Goal: Task Accomplishment & Management: Use online tool/utility

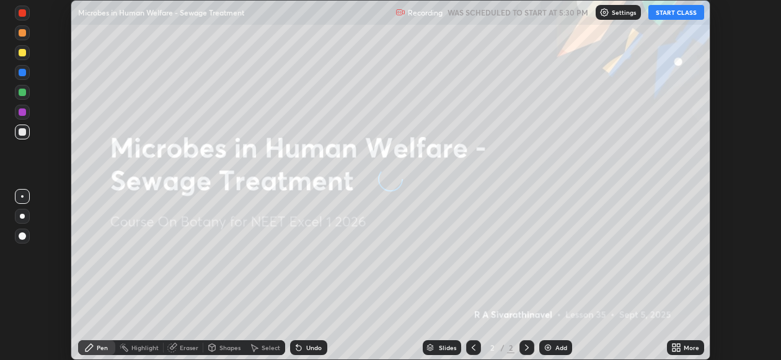
scroll to position [360, 780]
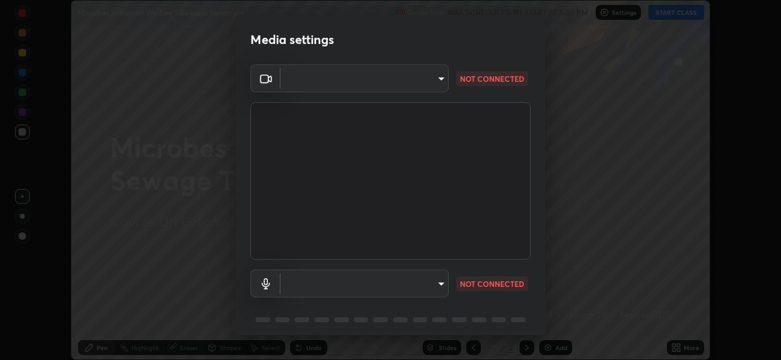
click at [428, 278] on body "Erase all Microbes in Human Welfare - Sewage Treatment Recording WAS SCHEDULED …" at bounding box center [390, 180] width 781 height 360
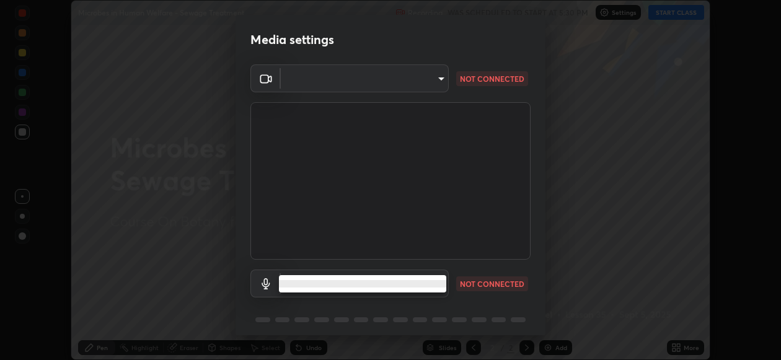
click at [410, 289] on ul at bounding box center [362, 283] width 167 height 17
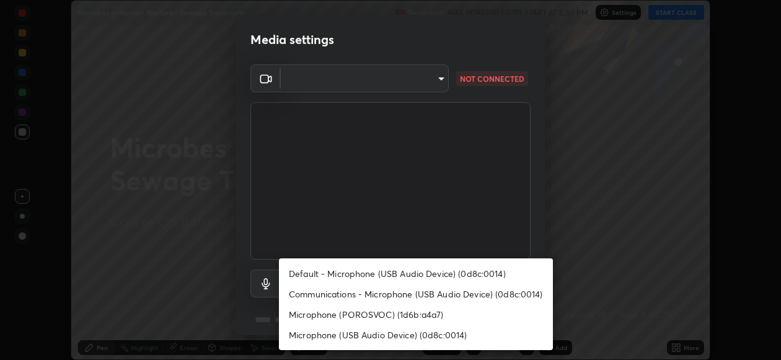
click at [473, 265] on li "Default - Microphone (USB Audio Device) (0d8c:0014)" at bounding box center [416, 273] width 274 height 20
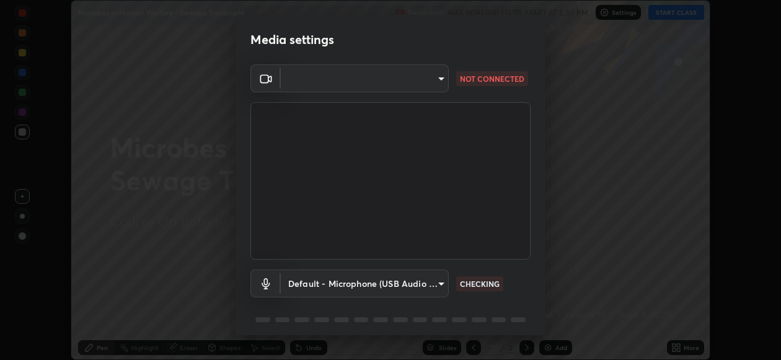
click at [430, 286] on body "Erase all Microbes in Human Welfare - Sewage Treatment Recording WAS SCHEDULED …" at bounding box center [390, 180] width 781 height 360
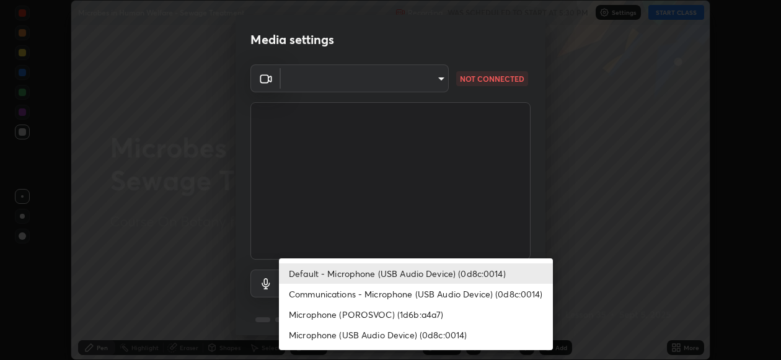
click at [436, 268] on li "Default - Microphone (USB Audio Device) (0d8c:0014)" at bounding box center [416, 273] width 274 height 20
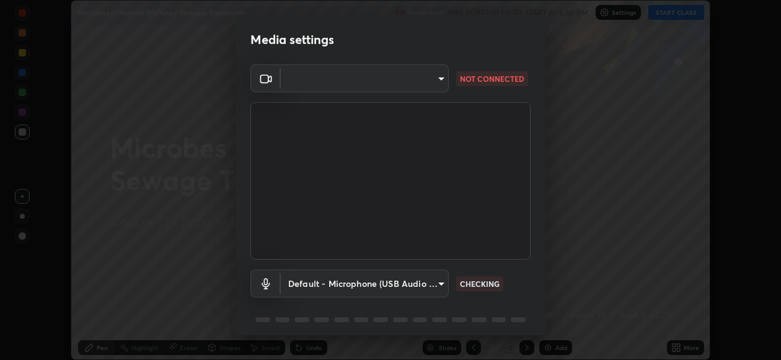
click at [437, 284] on body "Erase all Microbes in Human Welfare - Sewage Treatment Recording WAS SCHEDULED …" at bounding box center [390, 180] width 781 height 360
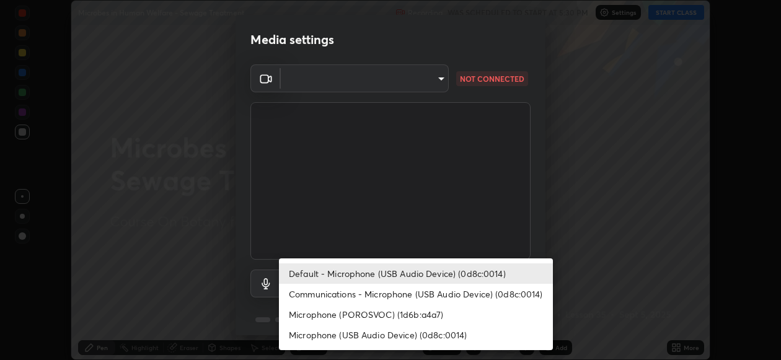
click at [441, 296] on li "Communications - Microphone (USB Audio Device) (0d8c:0014)" at bounding box center [416, 294] width 274 height 20
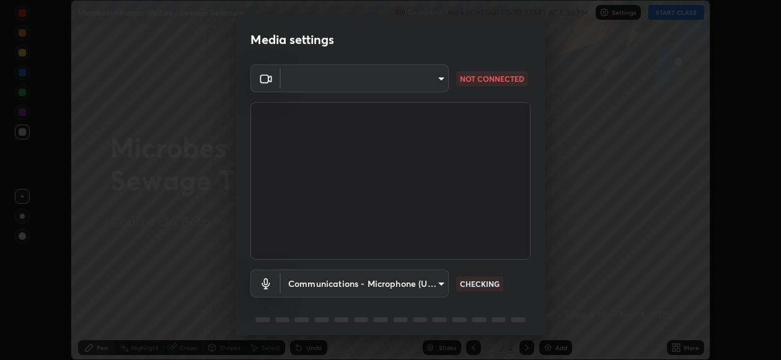
click at [426, 283] on body "Erase all Microbes in Human Welfare - Sewage Treatment Recording WAS SCHEDULED …" at bounding box center [390, 180] width 781 height 360
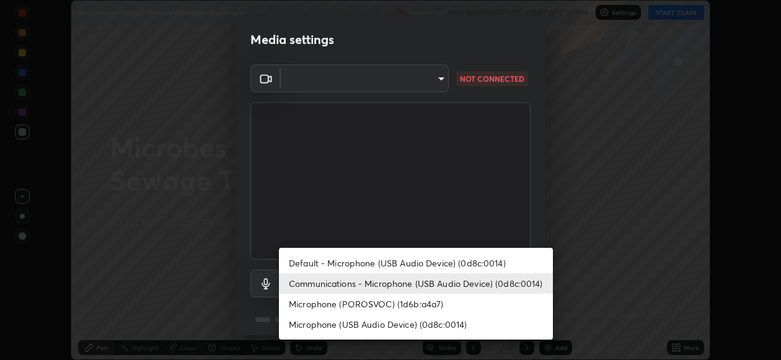
click at [434, 253] on li "Default - Microphone (USB Audio Device) (0d8c:0014)" at bounding box center [416, 263] width 274 height 20
type input "default"
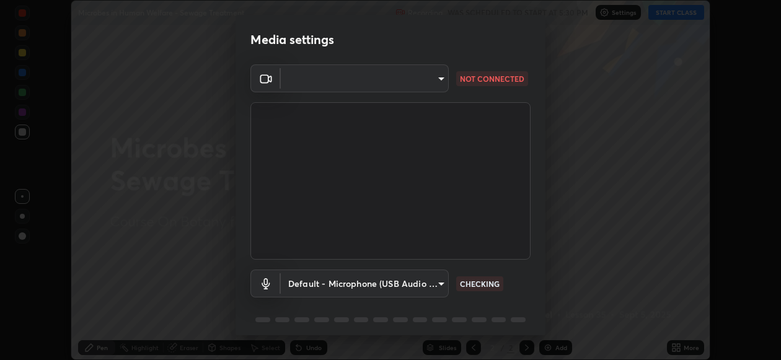
click at [420, 287] on body "Erase all Microbes in Human Welfare - Sewage Treatment Recording WAS SCHEDULED …" at bounding box center [390, 180] width 781 height 360
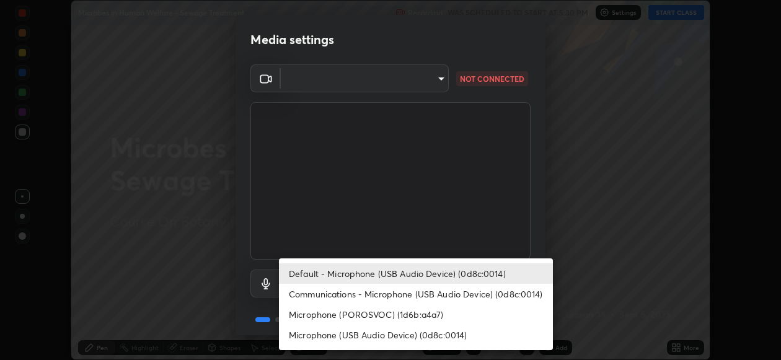
click at [457, 272] on li "Default - Microphone (USB Audio Device) (0d8c:0014)" at bounding box center [416, 273] width 274 height 20
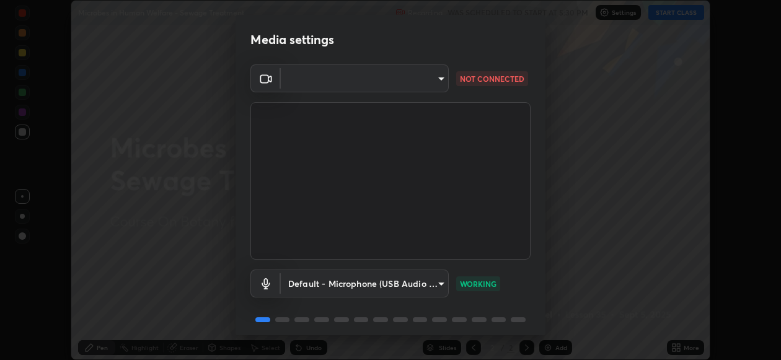
scroll to position [46, 0]
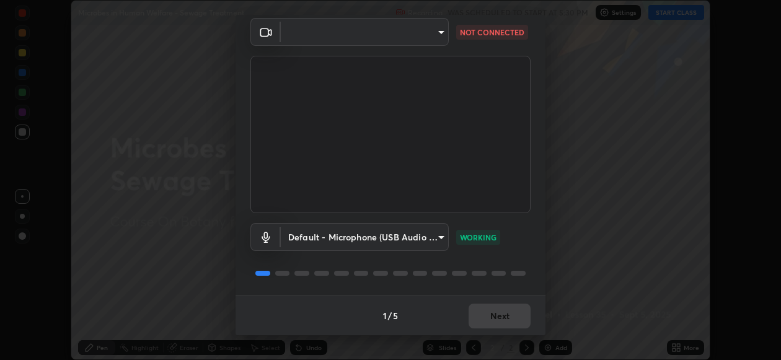
click at [422, 33] on body "Erase all Microbes in Human Welfare - Sewage Treatment Recording WAS SCHEDULED …" at bounding box center [390, 180] width 781 height 360
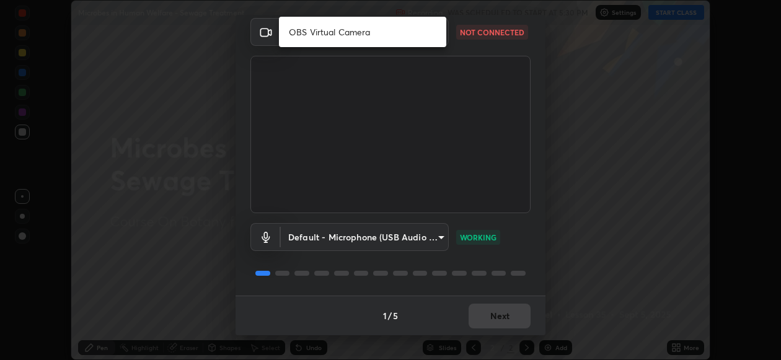
click at [423, 37] on li "OBS Virtual Camera" at bounding box center [362, 32] width 167 height 20
type input "efb0f4f8e6cdf1a3c21930de7f39a753fd90d3d5cadb84d9b0d55877d9f48638"
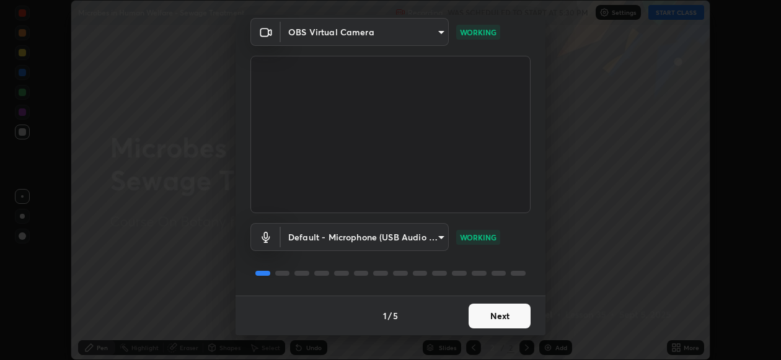
click at [420, 37] on div "OBS Virtual Camera" at bounding box center [390, 180] width 781 height 360
click at [494, 327] on div "1 / 5 Next" at bounding box center [391, 316] width 310 height 40
click at [495, 325] on div "1 / 5 Next" at bounding box center [391, 316] width 310 height 40
click at [496, 320] on div "1 / 5 Next" at bounding box center [391, 316] width 310 height 40
click at [498, 315] on div "1 / 5 Next" at bounding box center [391, 316] width 310 height 40
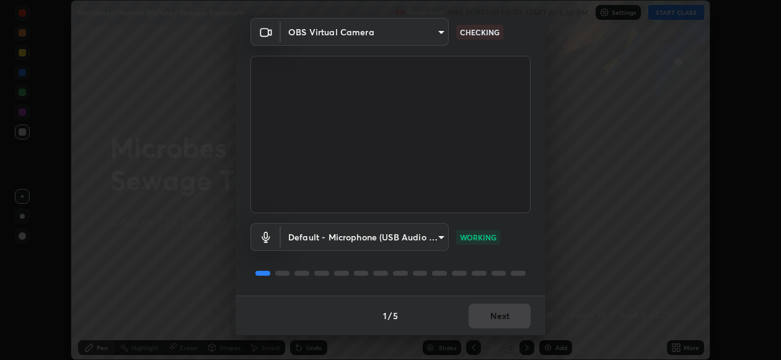
click at [486, 315] on div "1 / 5 Next" at bounding box center [391, 316] width 310 height 40
click at [486, 327] on div "1 / 5 Next" at bounding box center [391, 316] width 310 height 40
click at [430, 27] on body "Erase all Microbes in Human Welfare - Sewage Treatment Recording WAS SCHEDULED …" at bounding box center [390, 180] width 781 height 360
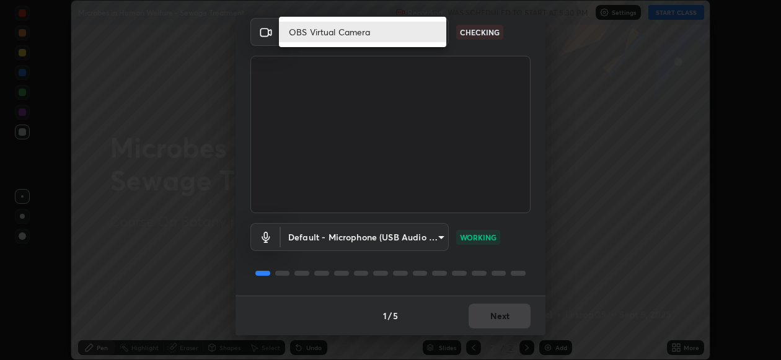
click at [421, 35] on li "OBS Virtual Camera" at bounding box center [362, 32] width 167 height 20
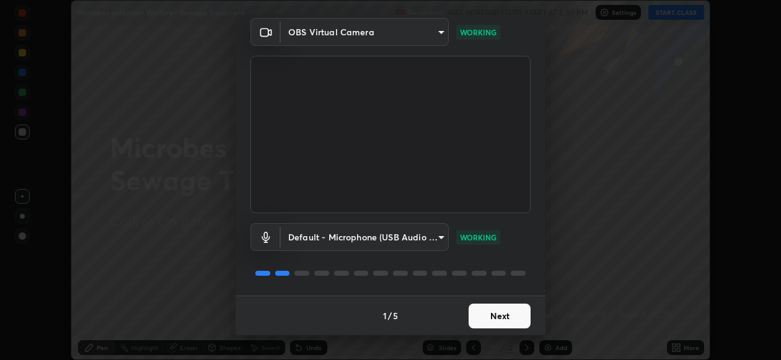
click at [501, 325] on button "Next" at bounding box center [500, 316] width 62 height 25
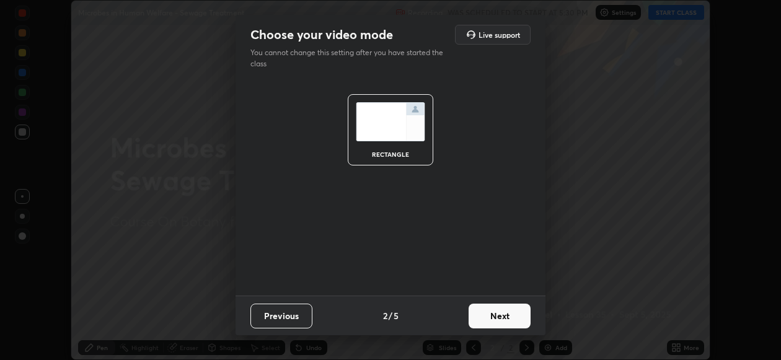
scroll to position [0, 0]
click at [502, 326] on button "Next" at bounding box center [500, 316] width 62 height 25
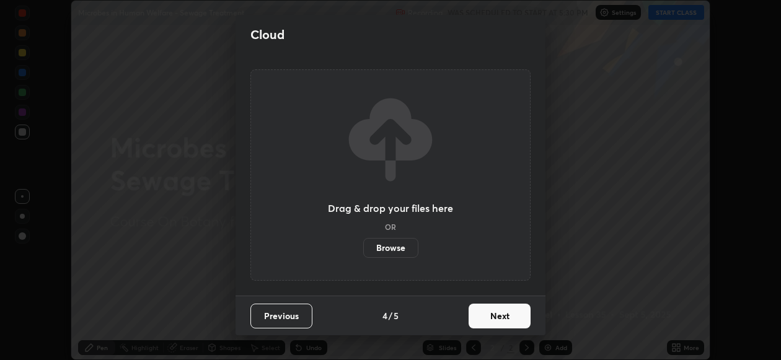
click at [496, 319] on button "Next" at bounding box center [500, 316] width 62 height 25
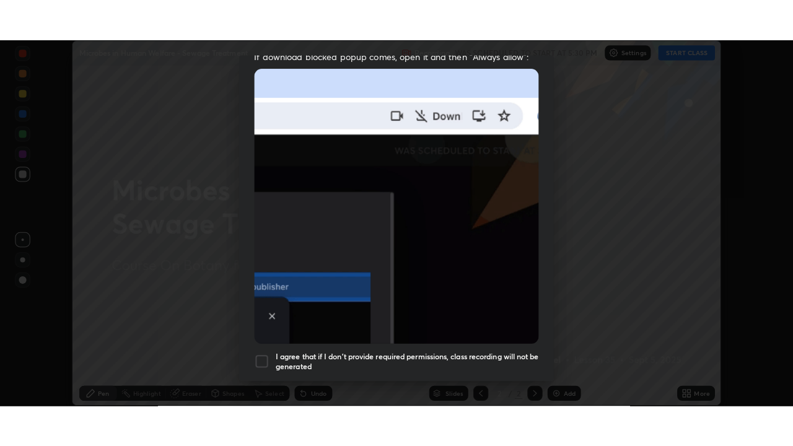
scroll to position [299, 0]
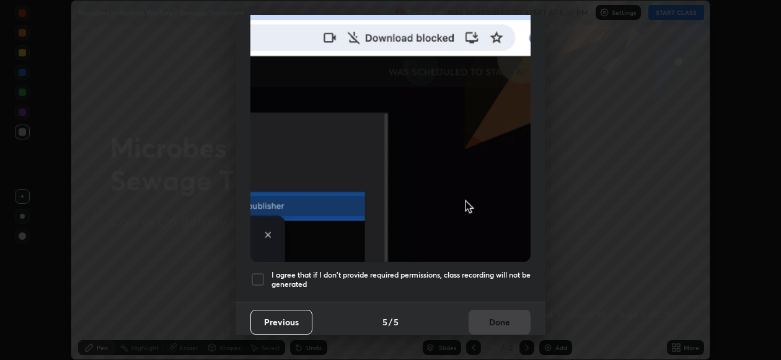
click at [465, 270] on h5 "I agree that if I don't provide required permissions, class recording will not …" at bounding box center [400, 279] width 259 height 19
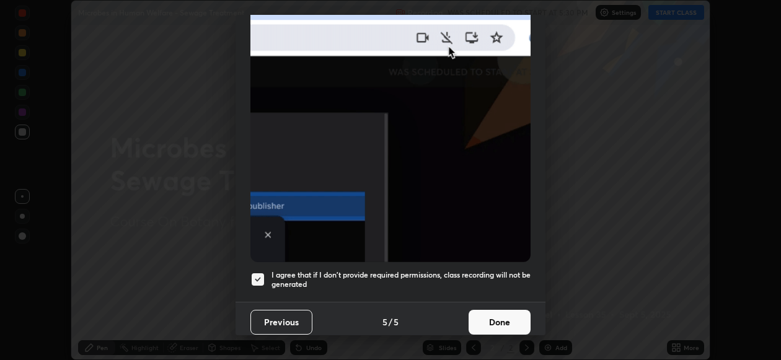
click at [495, 317] on button "Done" at bounding box center [500, 322] width 62 height 25
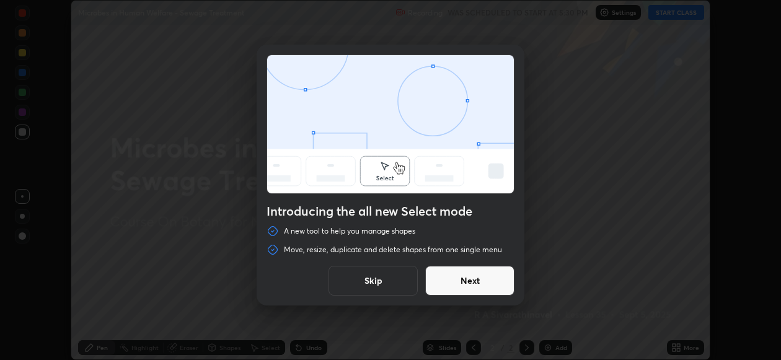
click at [403, 277] on button "Skip" at bounding box center [372, 281] width 89 height 30
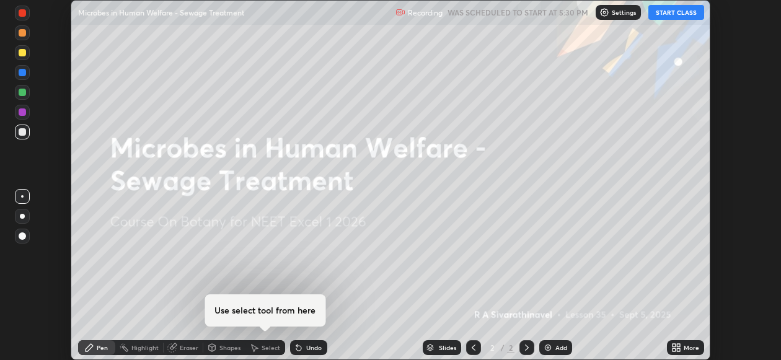
click at [678, 12] on button "START CLASS" at bounding box center [676, 12] width 56 height 15
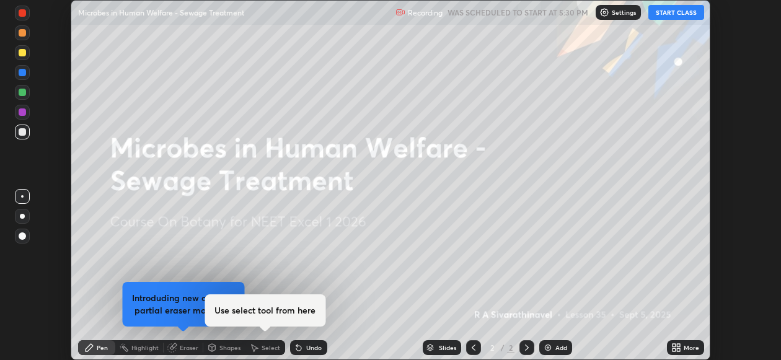
click at [669, 14] on button "START CLASS" at bounding box center [676, 12] width 56 height 15
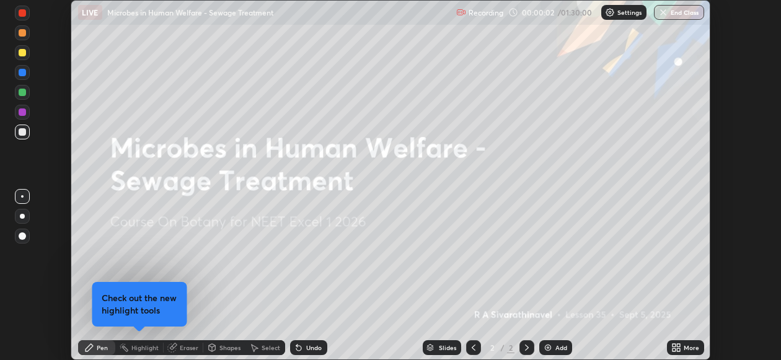
click at [679, 350] on icon at bounding box center [678, 349] width 3 height 3
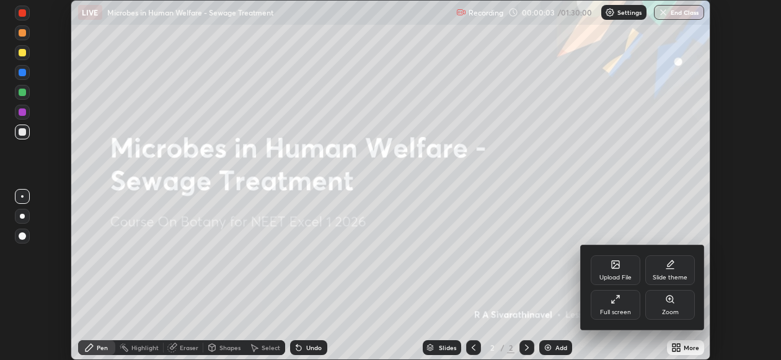
click at [614, 304] on div "Full screen" at bounding box center [616, 305] width 50 height 30
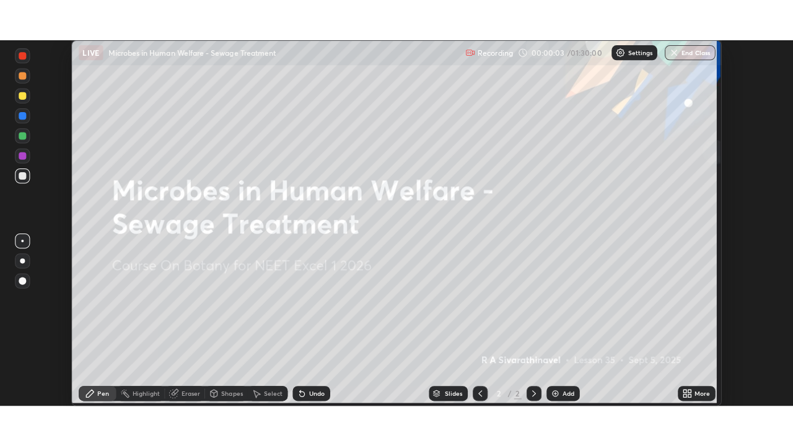
scroll to position [446, 793]
